Goal: Navigation & Orientation: Find specific page/section

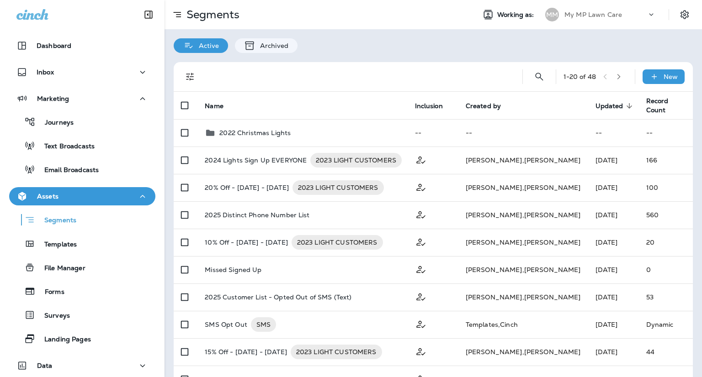
scroll to position [82, 0]
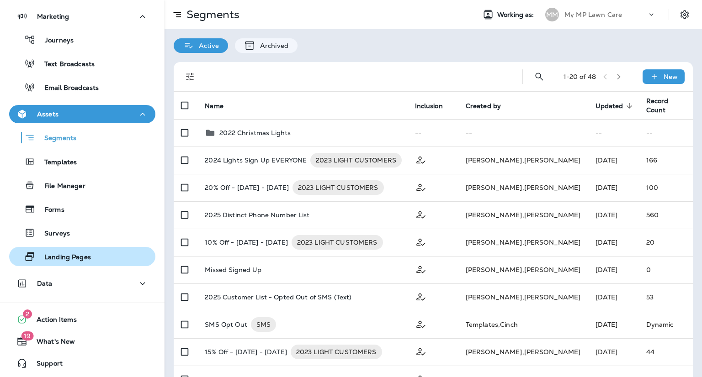
click at [86, 254] on p "Landing Pages" at bounding box center [63, 258] width 56 height 9
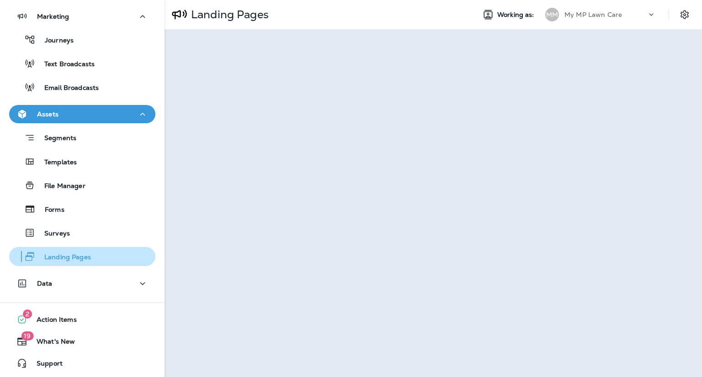
click at [62, 254] on p "Landing Pages" at bounding box center [63, 258] width 56 height 9
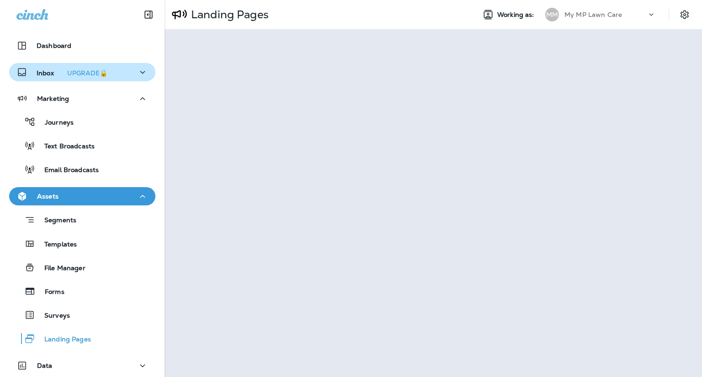
click at [44, 73] on p "Inbox UPGRADE🔒" at bounding box center [74, 73] width 74 height 10
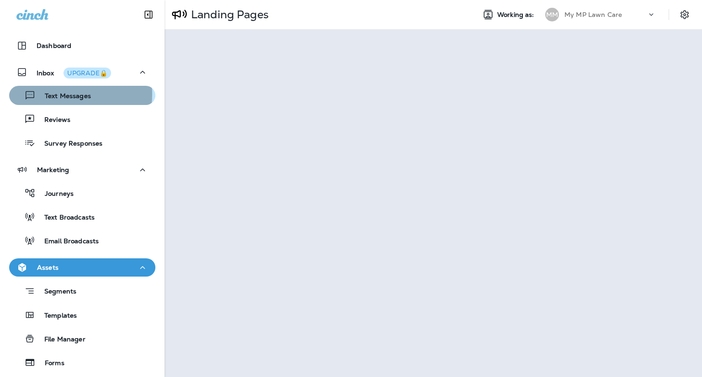
click at [58, 94] on p "Text Messages" at bounding box center [63, 96] width 55 height 9
